Goal: Navigation & Orientation: Find specific page/section

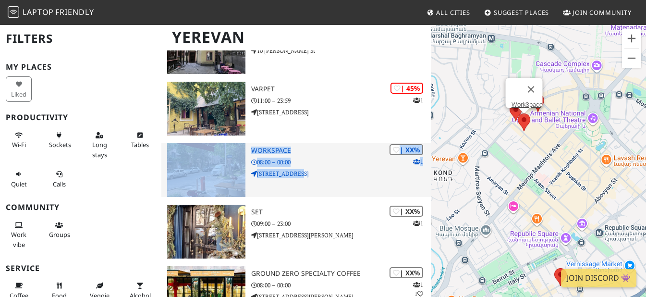
scroll to position [196, 0]
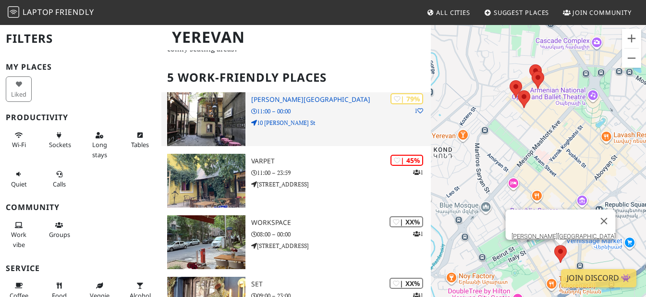
scroll to position [45, 0]
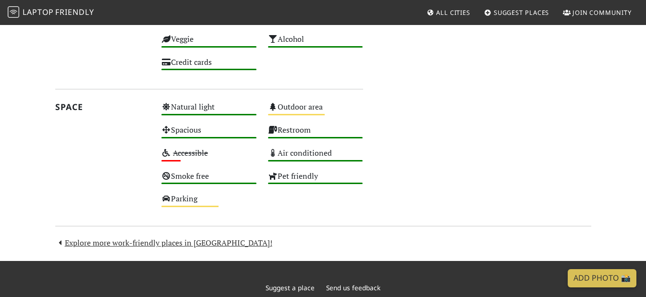
scroll to position [569, 0]
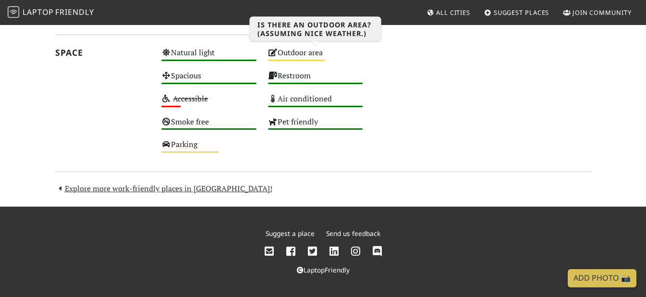
click at [314, 52] on div "Outdoor area Medium" at bounding box center [315, 57] width 107 height 23
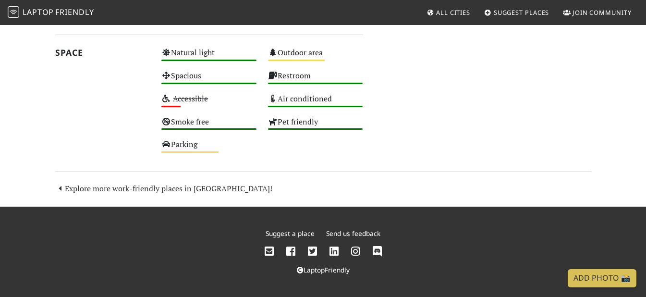
click at [352, 252] on icon at bounding box center [355, 251] width 9 height 11
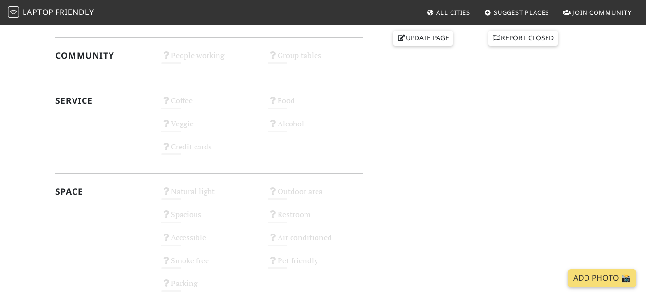
scroll to position [569, 0]
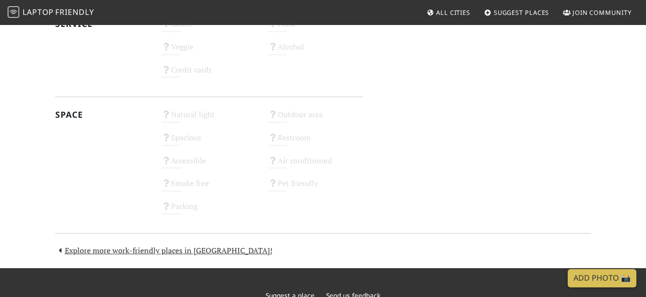
scroll to position [576, 0]
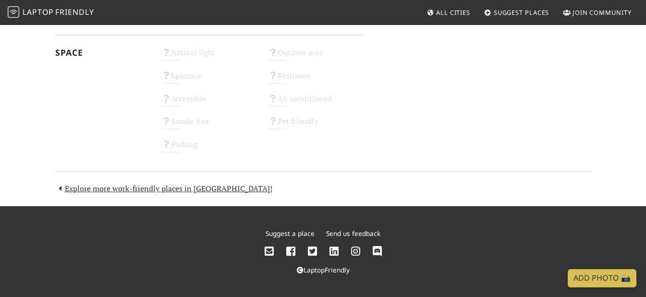
click at [356, 251] on icon at bounding box center [355, 251] width 9 height 11
